Goal: Task Accomplishment & Management: Manage account settings

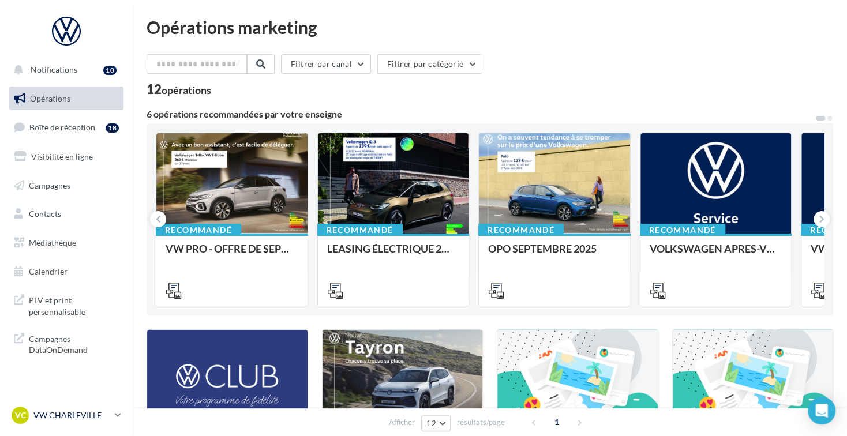
click at [109, 427] on link "VC VW CHARLEVILLE vw-char-bec" at bounding box center [66, 416] width 114 height 22
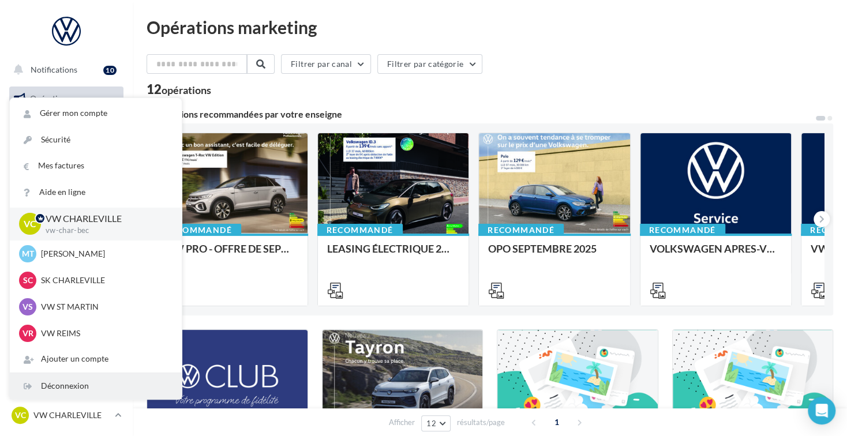
click at [102, 385] on div "Déconnexion" at bounding box center [96, 386] width 172 height 26
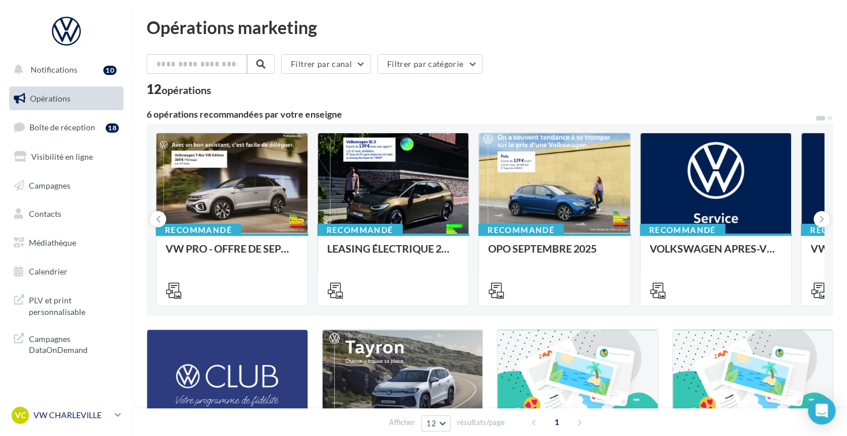
click at [103, 417] on p "VW CHARLEVILLE" at bounding box center [71, 416] width 77 height 12
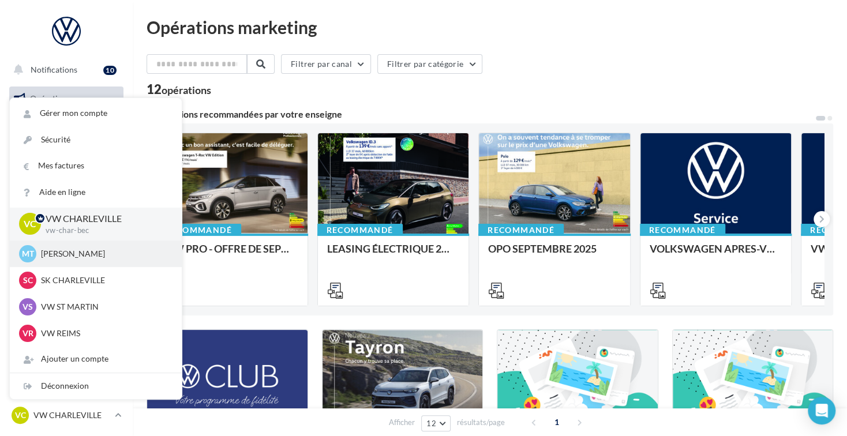
click at [121, 250] on p "[PERSON_NAME]" at bounding box center [104, 254] width 127 height 12
